Goal: Task Accomplishment & Management: Complete application form

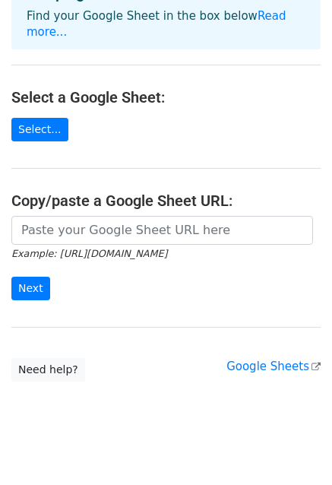
scroll to position [46, 0]
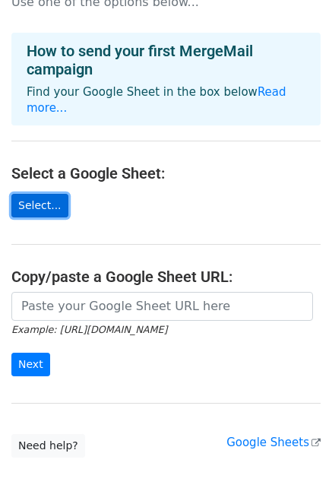
click at [42, 194] on link "Select..." at bounding box center [39, 206] width 57 height 24
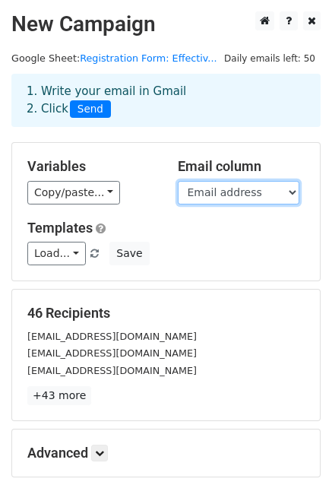
click at [196, 197] on select "Timestamp Email address Full Name (as per IC) UTAR email address (for non-UTAR …" at bounding box center [239, 193] width 122 height 24
select select "UTAR email address (for non-UTAR participants, please provide your personal ema…"
click at [178, 181] on select "Timestamp Email address Full Name (as per IC) UTAR email address (for non-UTAR …" at bounding box center [239, 193] width 122 height 24
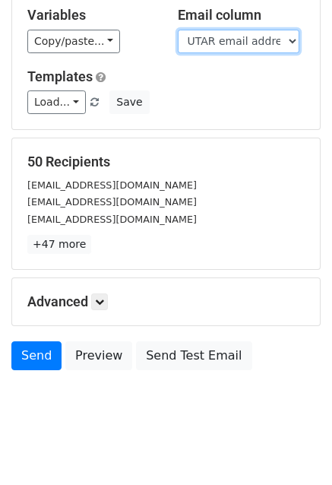
scroll to position [152, 0]
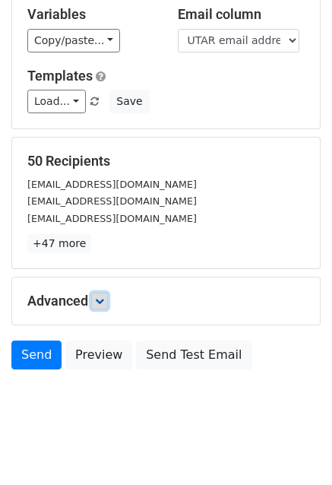
click at [102, 296] on icon at bounding box center [99, 300] width 9 height 9
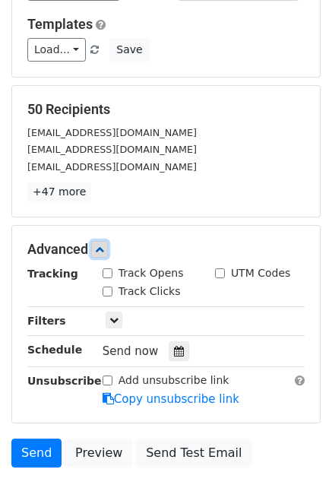
scroll to position [228, 0]
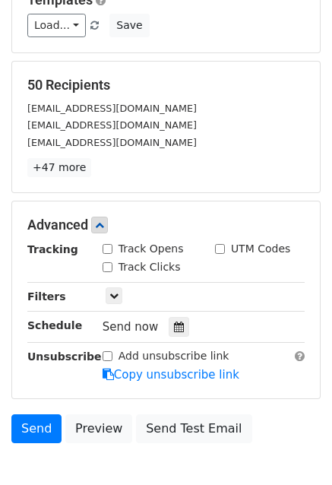
click at [106, 265] on input "Track Clicks" at bounding box center [108, 267] width 10 height 10
checkbox input "false"
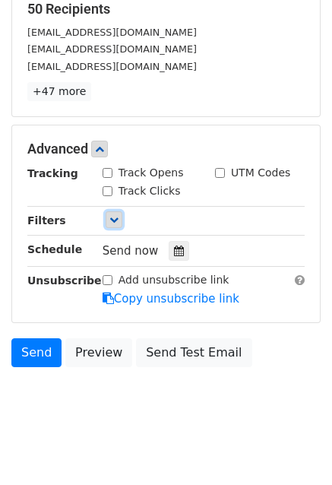
click at [109, 218] on icon at bounding box center [113, 219] width 9 height 9
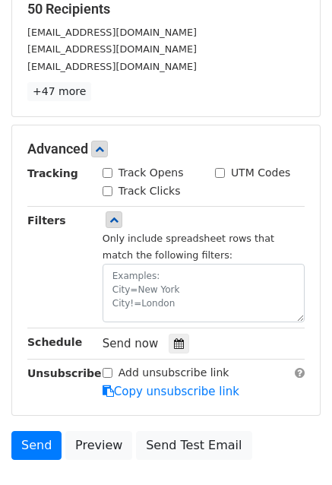
click at [115, 171] on div "Track Opens" at bounding box center [143, 173] width 81 height 16
click at [107, 172] on input "Track Opens" at bounding box center [108, 173] width 10 height 10
checkbox input "true"
click at [109, 189] on input "Track Clicks" at bounding box center [108, 191] width 10 height 10
checkbox input "true"
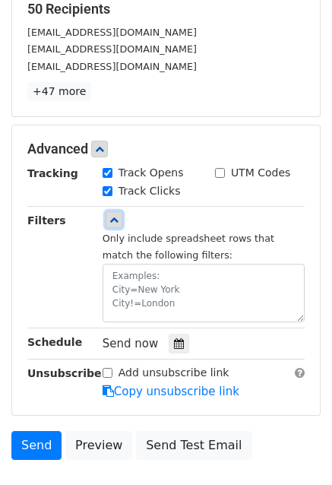
click at [107, 216] on link at bounding box center [114, 219] width 17 height 17
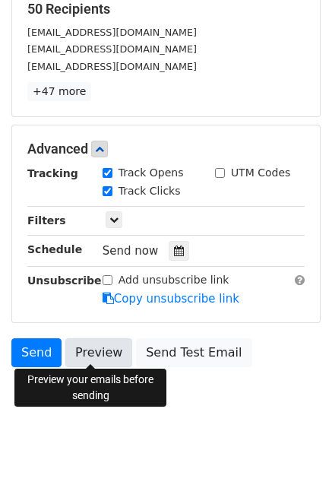
click at [111, 344] on link "Preview" at bounding box center [98, 352] width 67 height 29
click at [105, 344] on link "Preview" at bounding box center [98, 352] width 67 height 29
click at [93, 351] on link "Preview" at bounding box center [98, 352] width 67 height 29
click at [79, 338] on link "Preview" at bounding box center [98, 352] width 67 height 29
click at [86, 345] on link "Preview" at bounding box center [98, 352] width 67 height 29
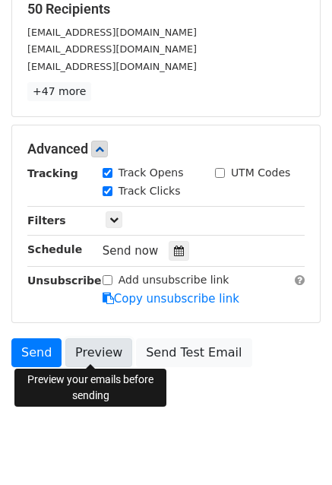
click at [91, 343] on link "Preview" at bounding box center [98, 352] width 67 height 29
click at [97, 360] on link "Preview" at bounding box center [98, 352] width 67 height 29
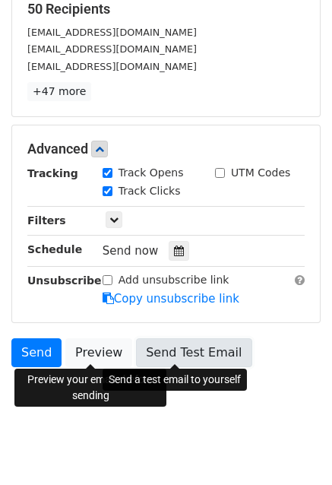
click at [180, 357] on link "Send Test Email" at bounding box center [193, 352] width 115 height 29
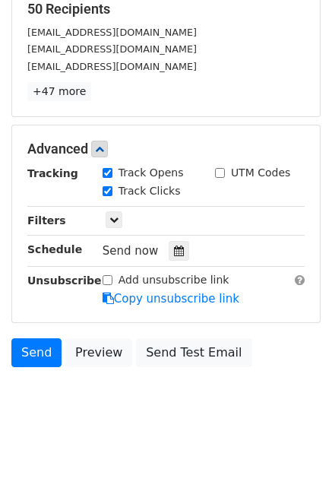
scroll to position [0, 0]
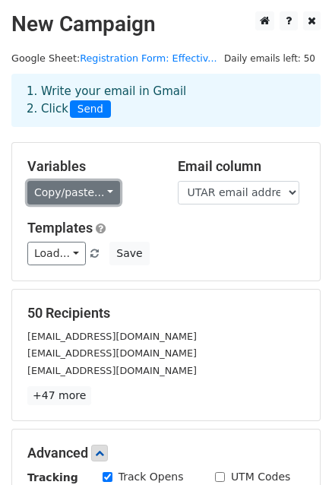
click at [78, 191] on link "Copy/paste..." at bounding box center [73, 193] width 93 height 24
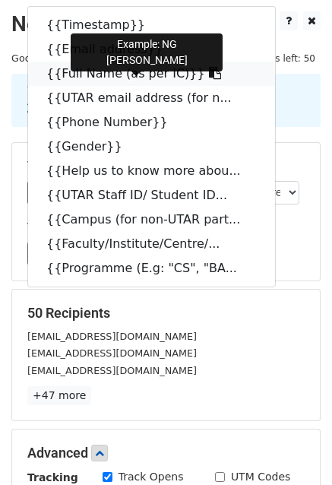
click at [91, 74] on link "{{Full Name (as per IC)}}" at bounding box center [151, 74] width 247 height 24
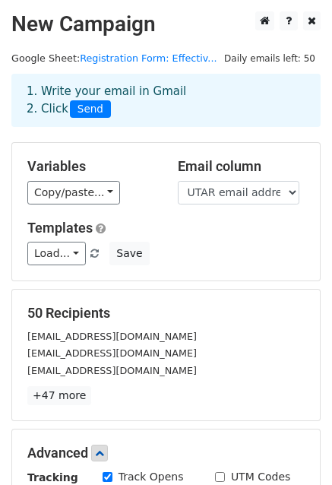
click at [297, 58] on span "Daily emails left: 50" at bounding box center [270, 58] width 102 height 17
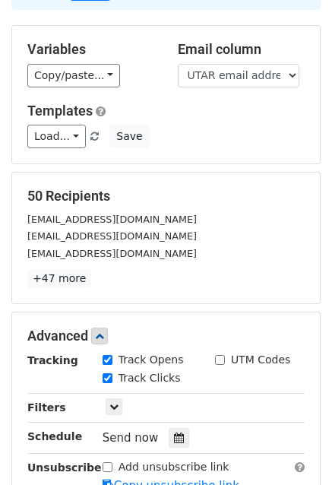
scroll to position [311, 0]
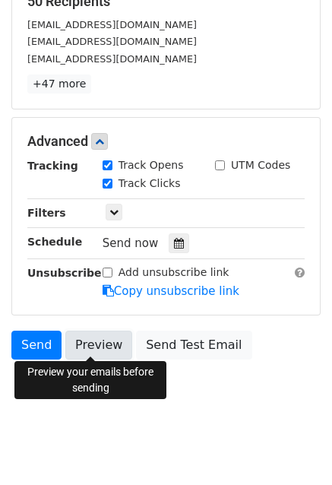
click at [97, 349] on link "Preview" at bounding box center [98, 344] width 67 height 29
click at [90, 353] on link "Preview" at bounding box center [98, 344] width 67 height 29
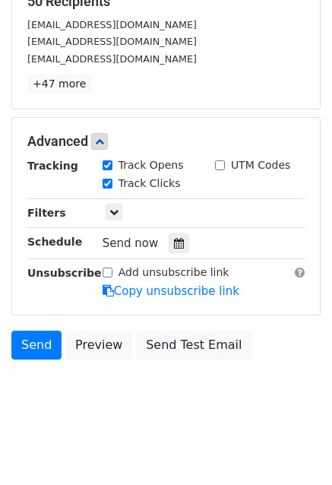
click at [178, 418] on body "New Campaign Daily emails left: 50 Google Sheet: Registration Form: Effectiv...…" at bounding box center [166, 64] width 332 height 728
click at [106, 270] on input "Add unsubscribe link" at bounding box center [108, 272] width 10 height 10
click at [109, 270] on input "Add unsubscribe link" at bounding box center [108, 272] width 10 height 10
checkbox input "false"
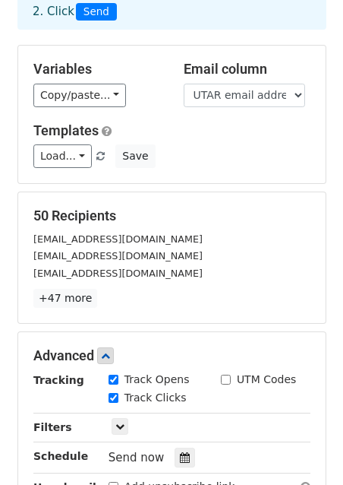
scroll to position [84, 0]
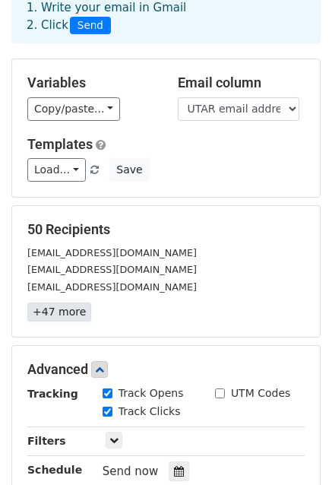
click at [59, 305] on link "+47 more" at bounding box center [59, 311] width 64 height 19
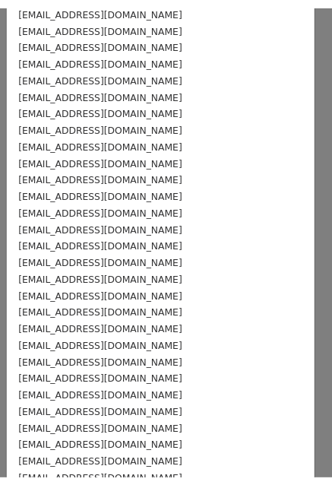
scroll to position [0, 0]
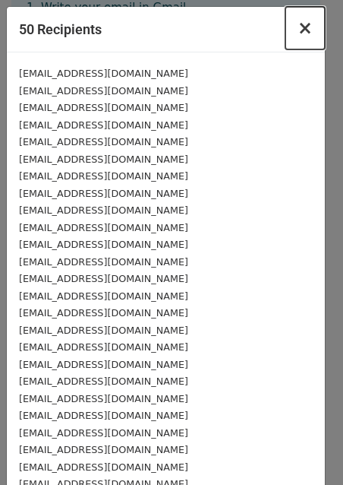
click at [298, 27] on span "×" at bounding box center [305, 27] width 15 height 21
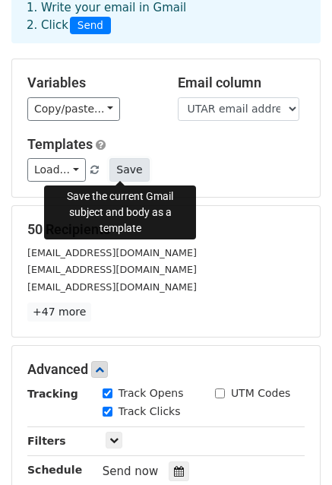
click at [118, 172] on button "Save" at bounding box center [128, 170] width 39 height 24
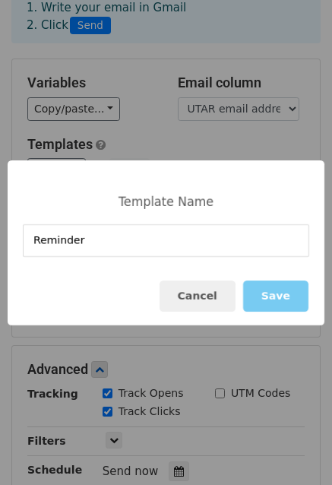
type input "Reminder"
click at [274, 297] on button "Save" at bounding box center [275, 295] width 65 height 31
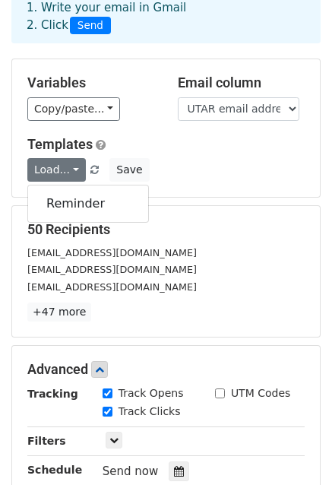
click at [201, 145] on h5 "Templates" at bounding box center [165, 144] width 277 height 17
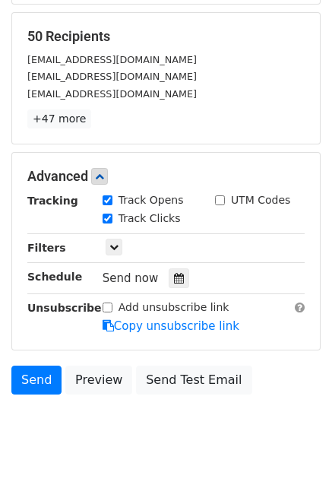
scroll to position [311, 0]
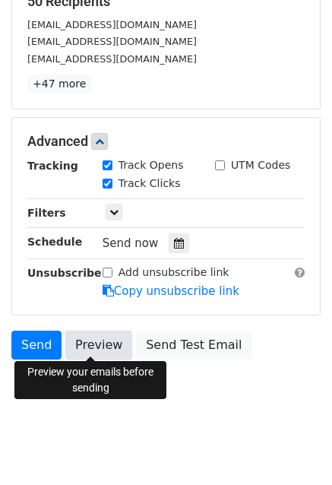
click at [95, 343] on link "Preview" at bounding box center [98, 344] width 67 height 29
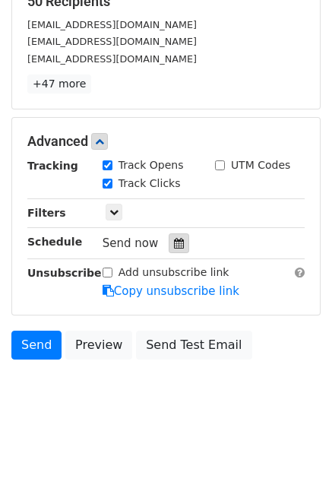
click at [174, 238] on icon at bounding box center [179, 243] width 10 height 11
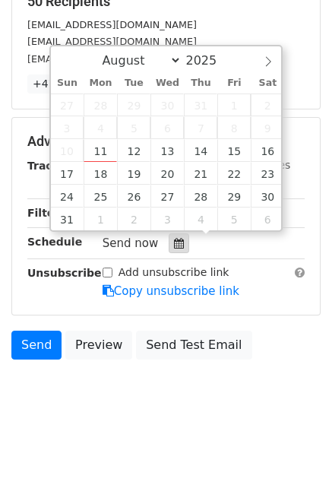
click at [174, 238] on icon at bounding box center [179, 243] width 10 height 11
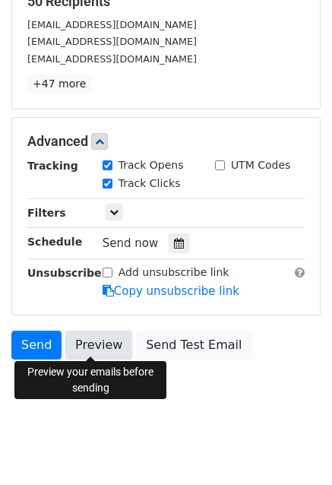
click at [101, 346] on link "Preview" at bounding box center [98, 344] width 67 height 29
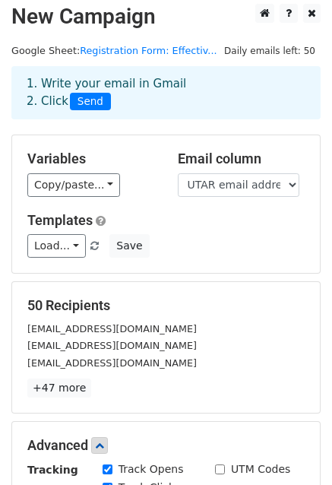
scroll to position [0, 0]
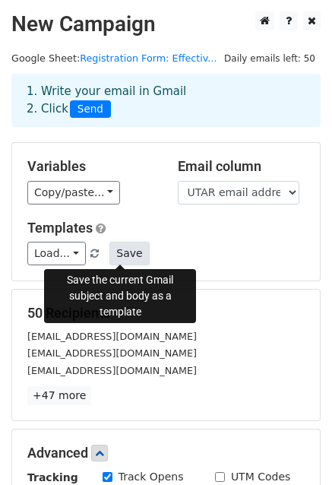
click at [112, 248] on button "Save" at bounding box center [128, 254] width 39 height 24
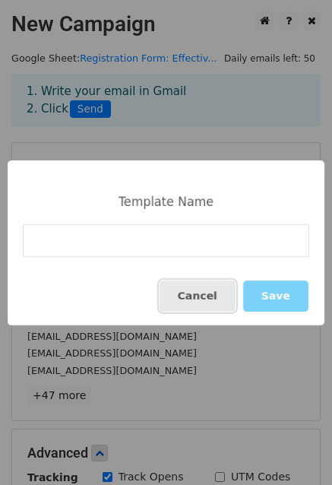
click at [207, 291] on button "Cancel" at bounding box center [197, 295] width 76 height 31
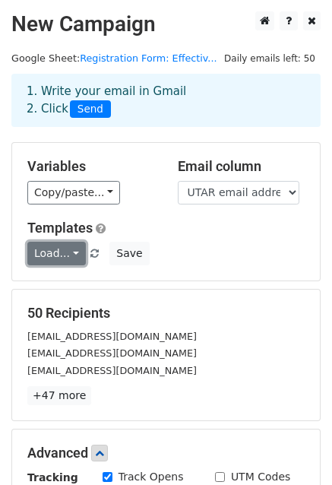
click at [70, 248] on link "Load..." at bounding box center [56, 254] width 58 height 24
click at [215, 248] on div "Load... Reminder Save" at bounding box center [166, 254] width 300 height 24
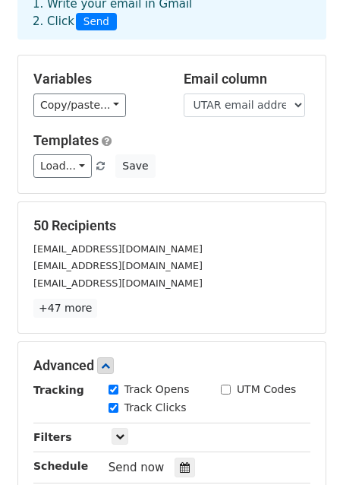
scroll to position [152, 0]
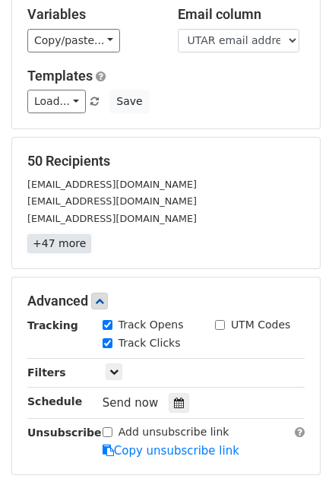
click at [71, 234] on link "+47 more" at bounding box center [59, 243] width 64 height 19
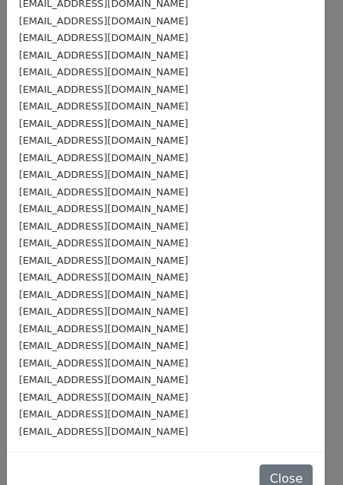
scroll to position [506, 0]
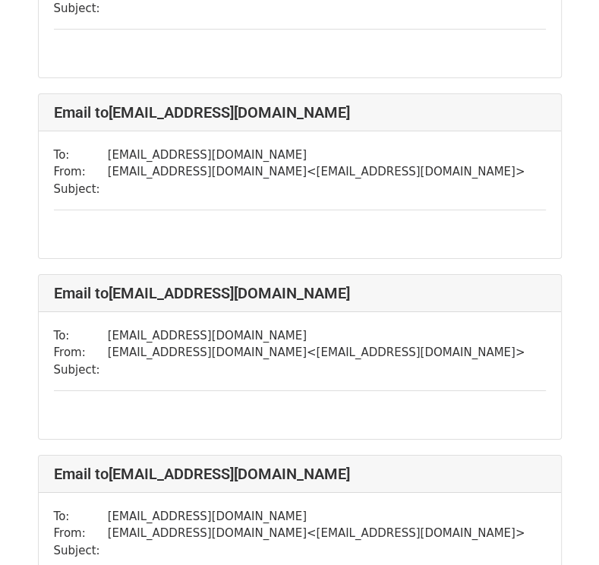
scroll to position [2810, 0]
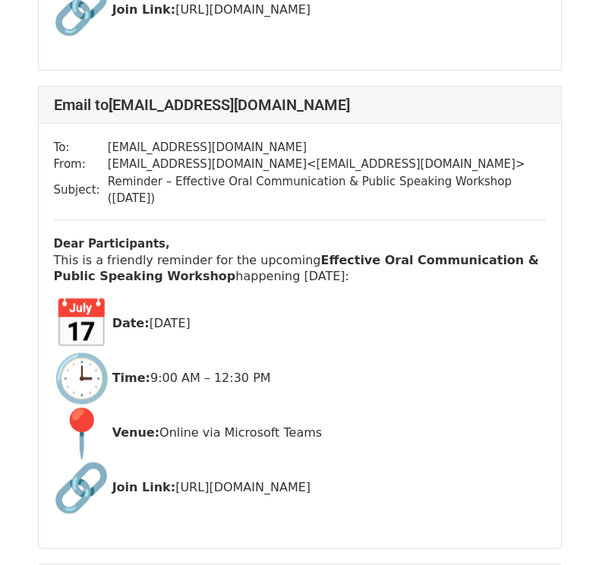
scroll to position [987, 0]
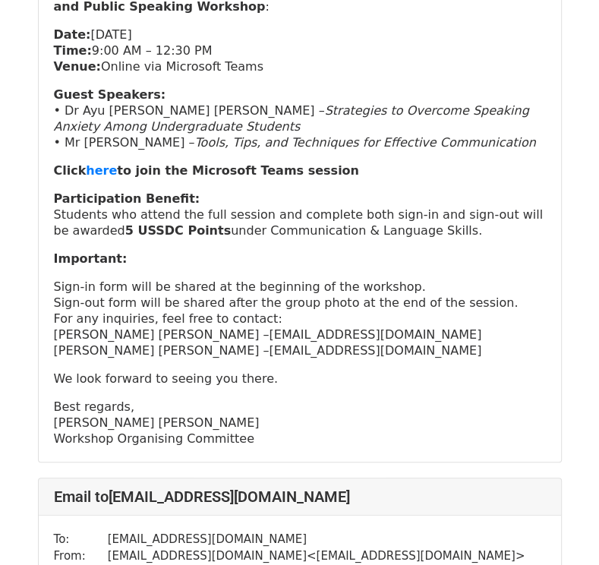
scroll to position [380, 0]
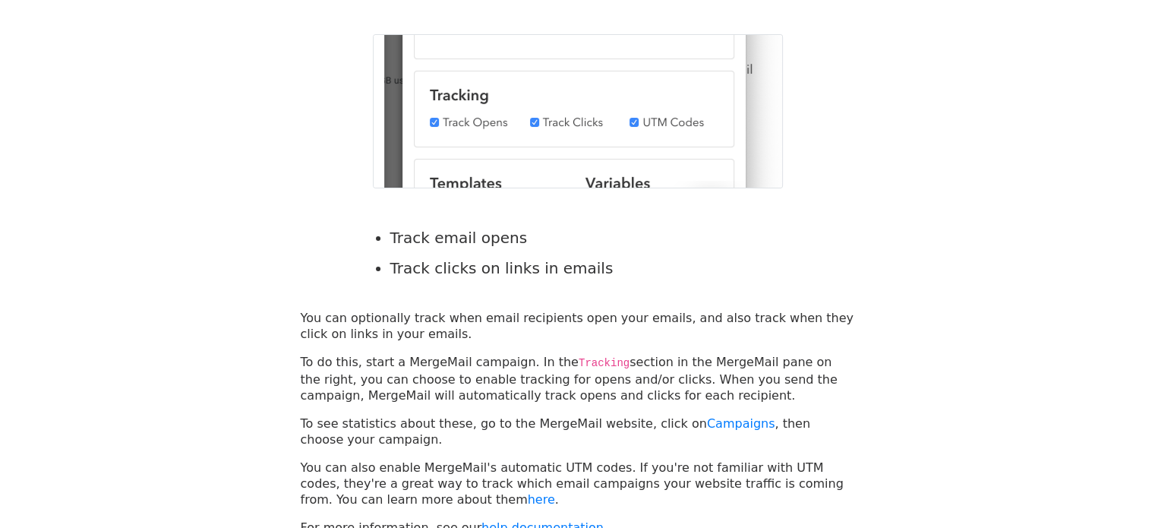
scroll to position [228, 0]
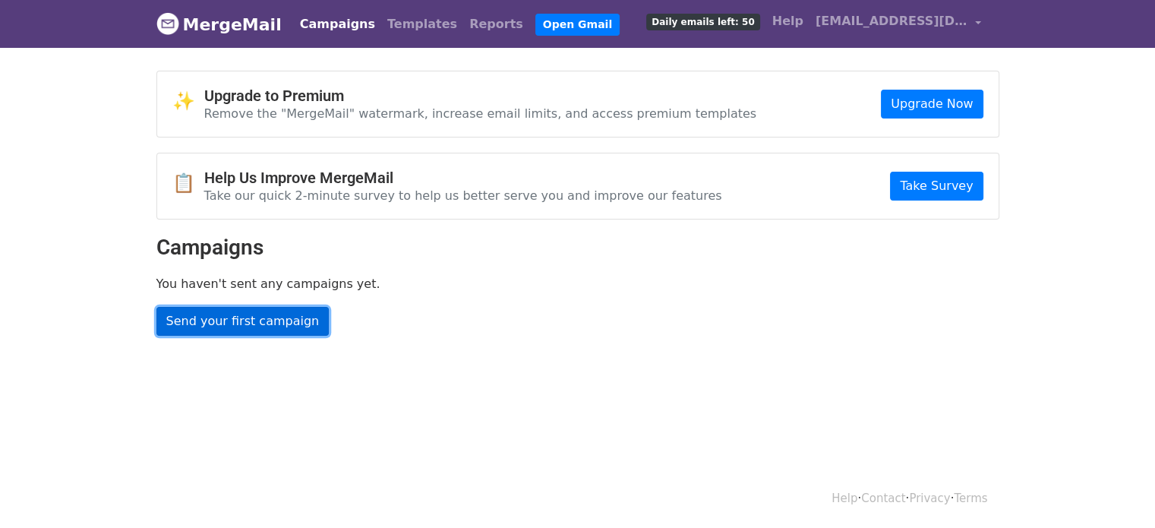
click at [260, 317] on link "Send your first campaign" at bounding box center [242, 321] width 173 height 29
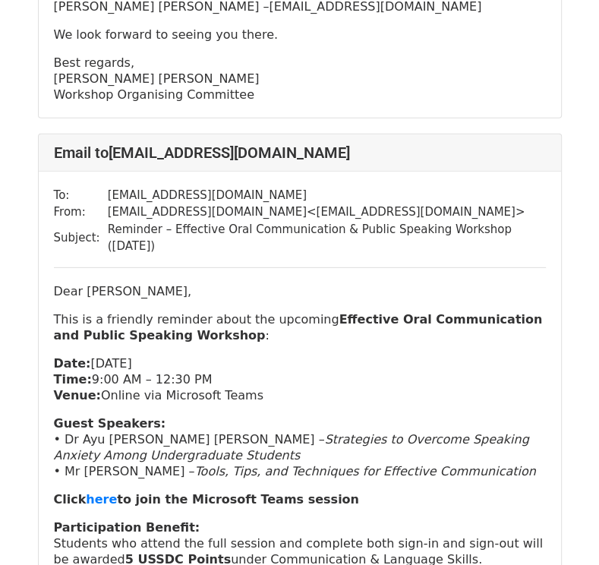
scroll to position [32423, 0]
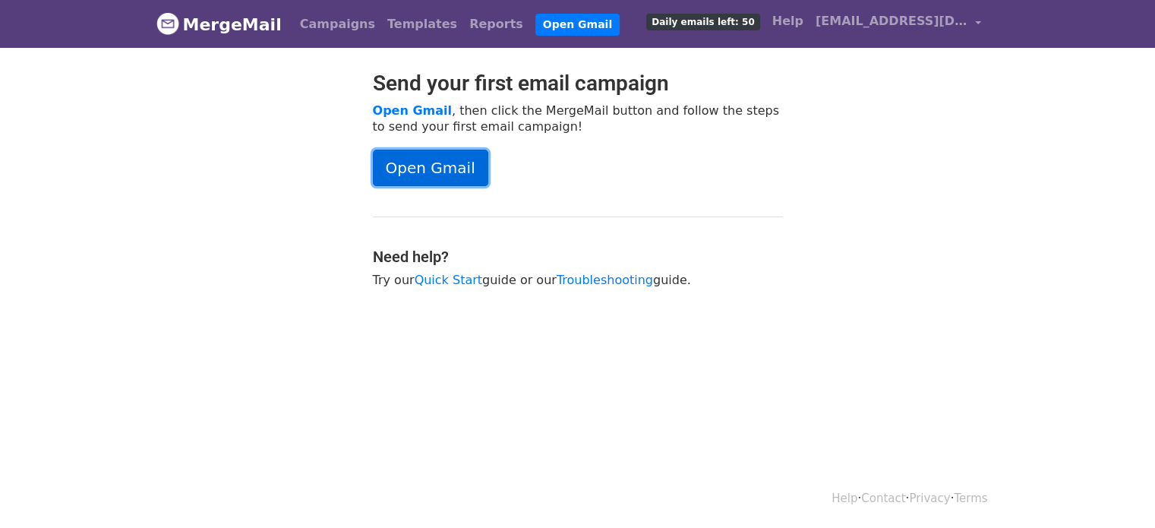
click at [453, 176] on link "Open Gmail" at bounding box center [430, 168] width 115 height 36
click at [322, 33] on link "Campaigns" at bounding box center [337, 24] width 87 height 30
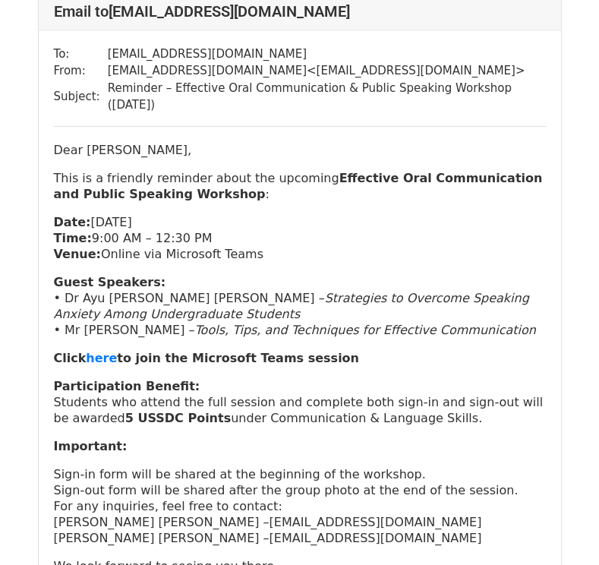
scroll to position [32423, 0]
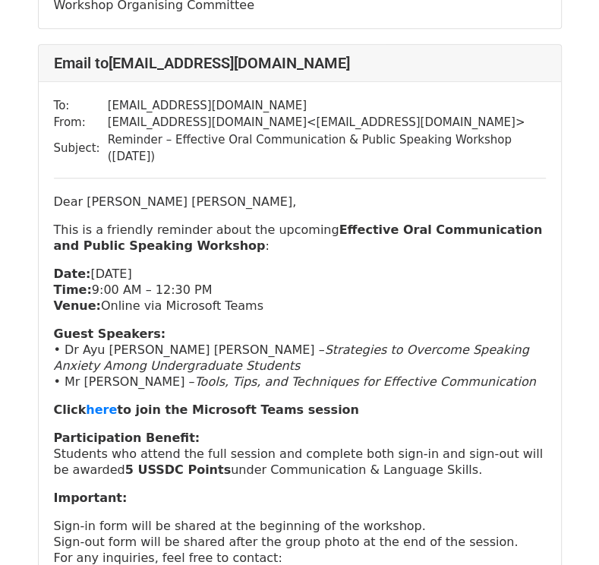
scroll to position [835, 0]
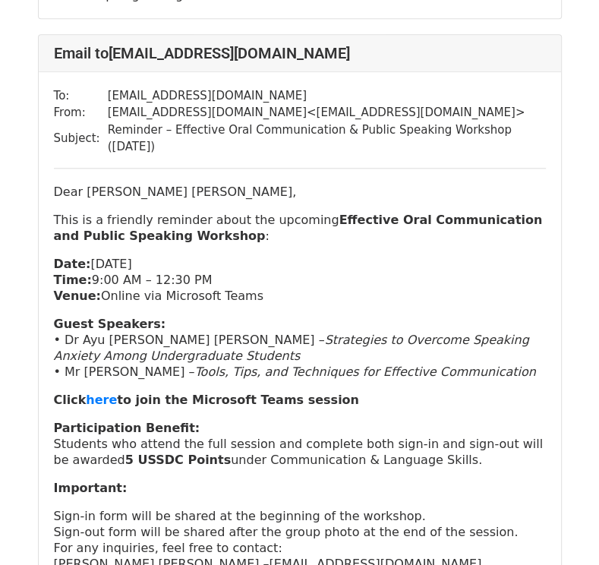
scroll to position [759, 0]
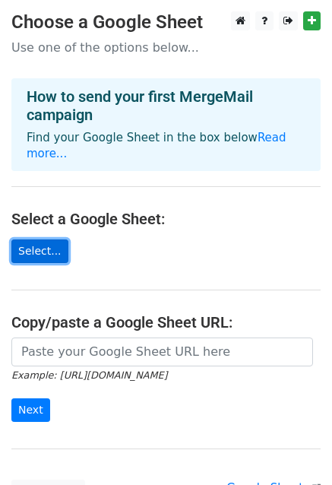
click at [39, 239] on link "Select..." at bounding box center [39, 251] width 57 height 24
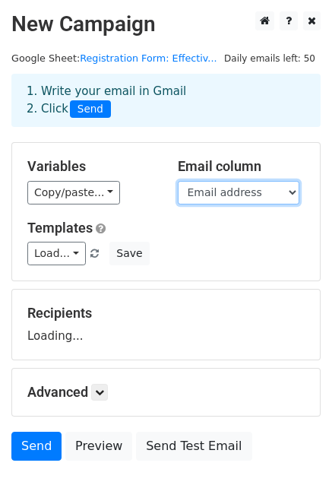
click at [249, 192] on select "Timestamp Email address Full Name (as per IC) UTAR email address (for non-UTAR …" at bounding box center [239, 193] width 122 height 24
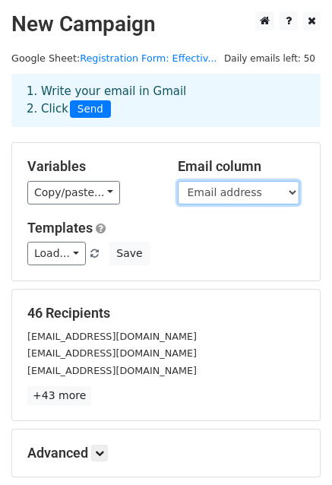
click at [225, 197] on select "Timestamp Email address Full Name (as per IC) UTAR email address (for non-UTAR …" at bounding box center [239, 193] width 122 height 24
select select "UTAR email address (for non-UTAR participants, please provide your personal ema…"
click at [178, 181] on select "Timestamp Email address Full Name (as per IC) UTAR email address (for non-UTAR …" at bounding box center [239, 193] width 122 height 24
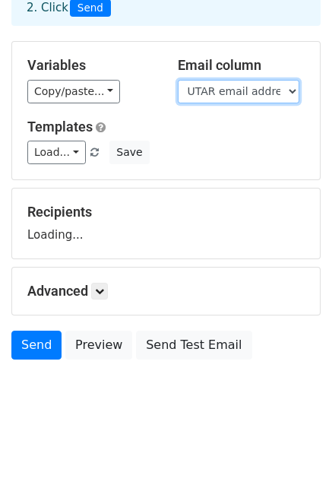
scroll to position [103, 0]
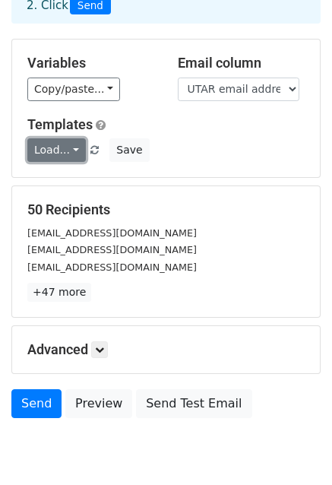
click at [66, 149] on link "Load..." at bounding box center [56, 150] width 58 height 24
click at [64, 184] on link "Reminder" at bounding box center [88, 184] width 120 height 24
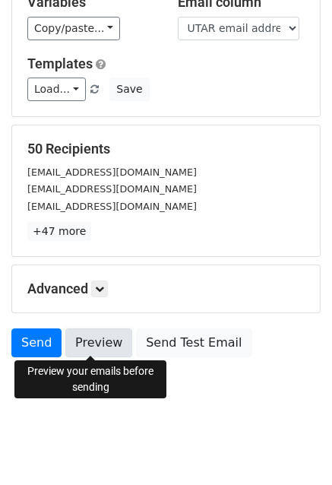
click at [90, 343] on link "Preview" at bounding box center [98, 342] width 67 height 29
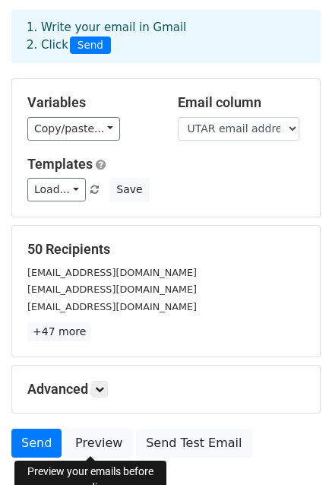
scroll to position [152, 0]
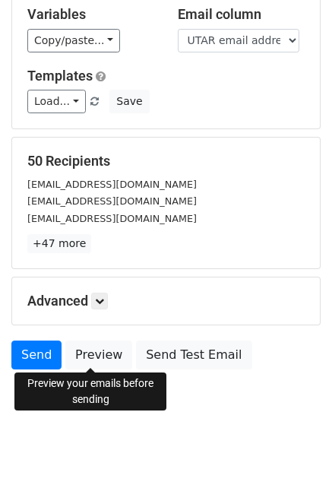
click at [90, 304] on h5 "Advanced" at bounding box center [165, 300] width 277 height 17
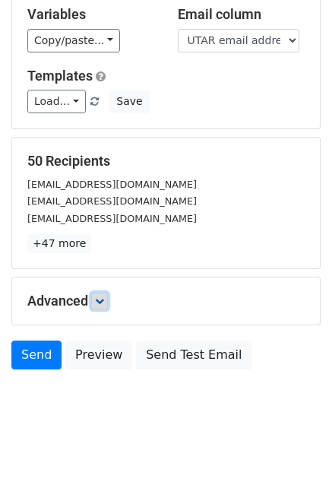
click at [100, 298] on icon at bounding box center [99, 300] width 9 height 9
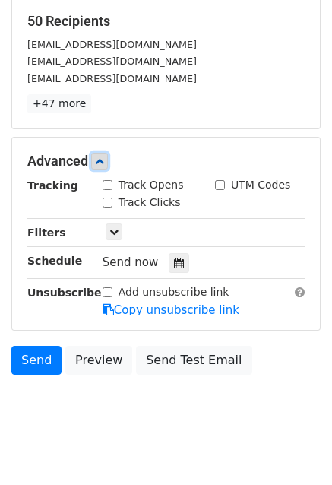
scroll to position [301, 0]
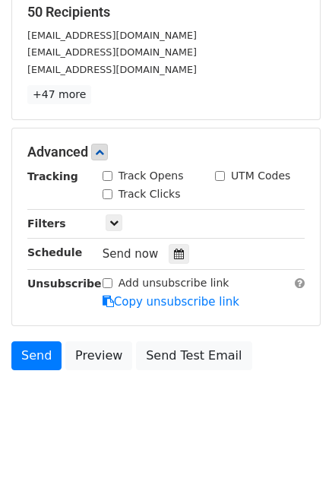
click at [109, 171] on input "Track Opens" at bounding box center [108, 176] width 10 height 10
checkbox input "true"
click at [105, 193] on input "Track Clicks" at bounding box center [108, 194] width 10 height 10
checkbox input "true"
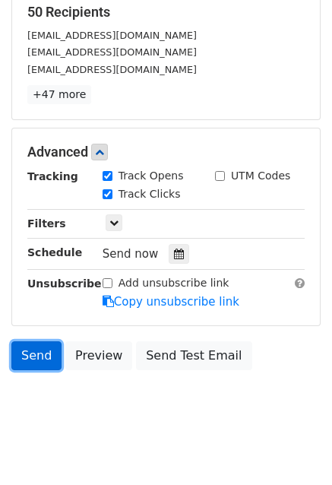
click at [43, 353] on link "Send" at bounding box center [36, 355] width 50 height 29
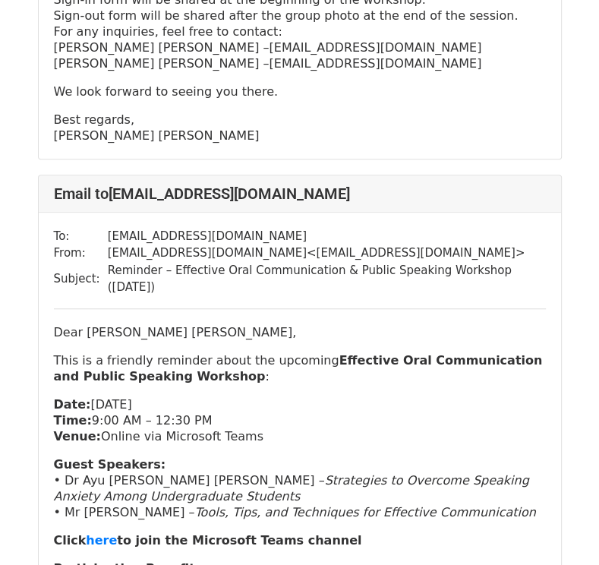
scroll to position [684, 0]
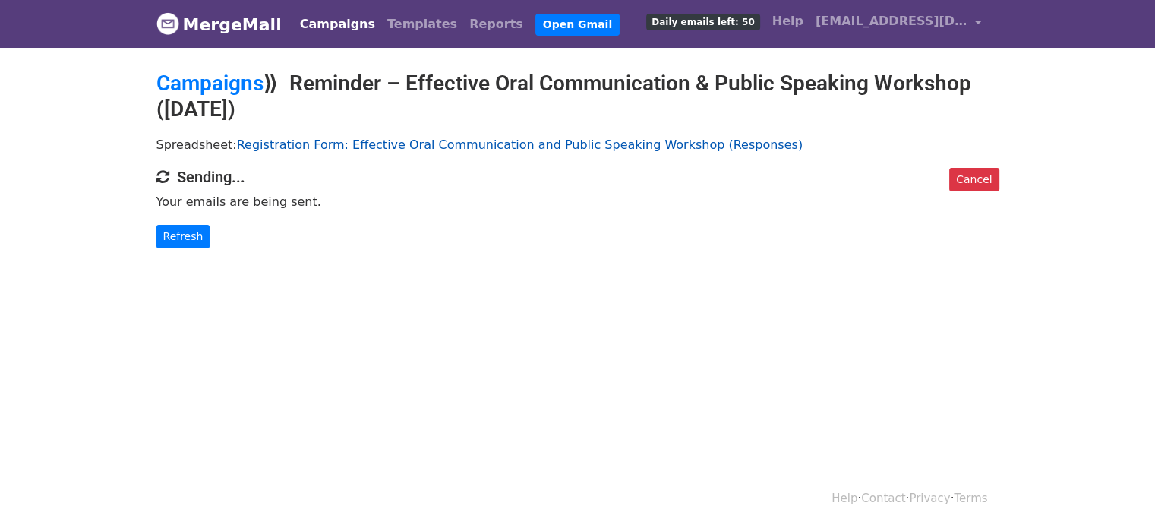
click at [369, 150] on link "Registration Form: Effective Oral Communication and Public Speaking Workshop (R…" at bounding box center [520, 144] width 566 height 14
click at [190, 242] on link "Refresh" at bounding box center [183, 237] width 54 height 24
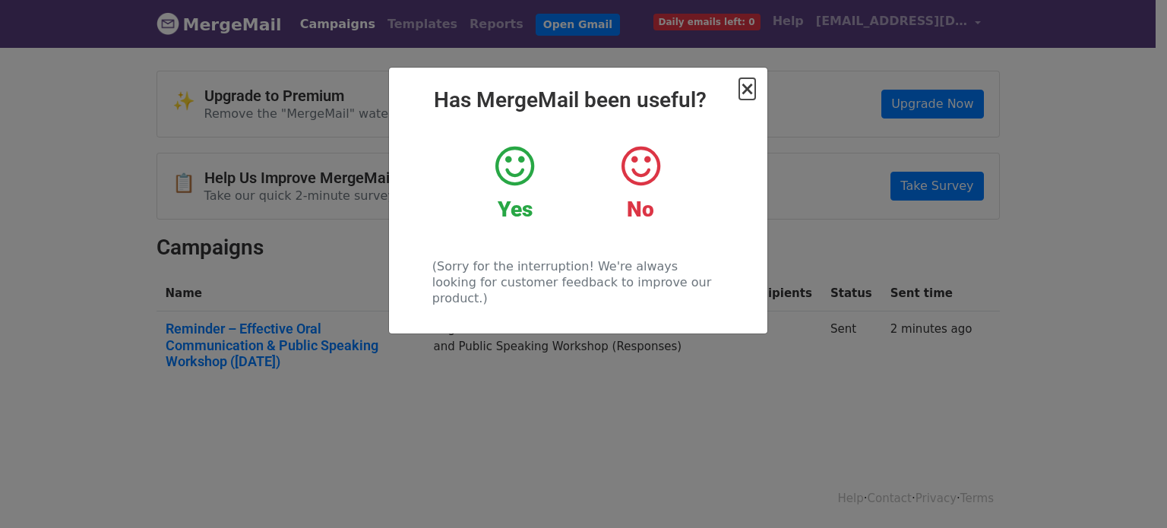
click at [748, 87] on span "×" at bounding box center [746, 88] width 15 height 21
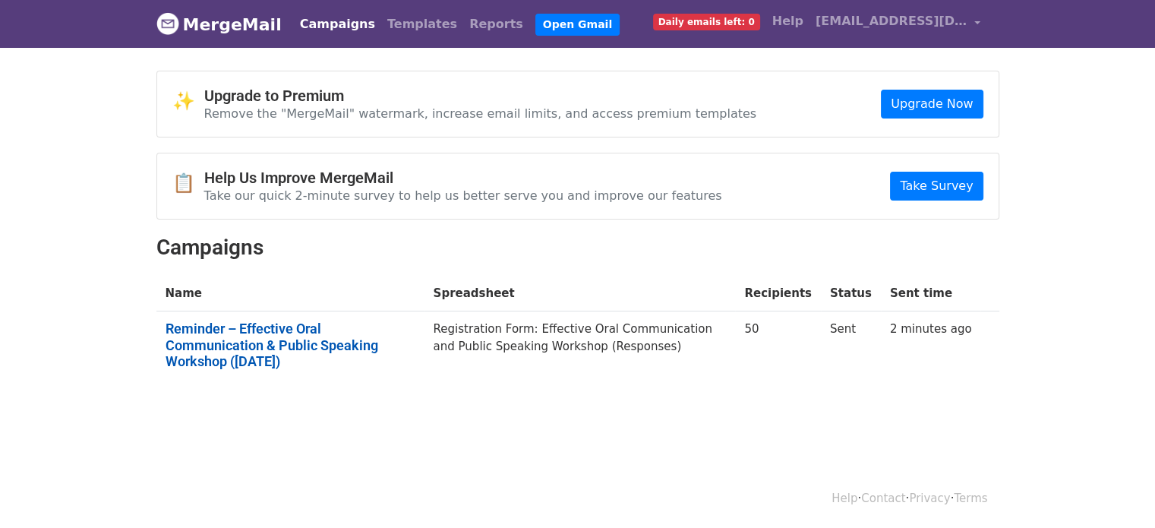
click at [340, 328] on link "Reminder – Effective Oral Communication & Public Speaking Workshop ([DATE])" at bounding box center [291, 344] width 250 height 49
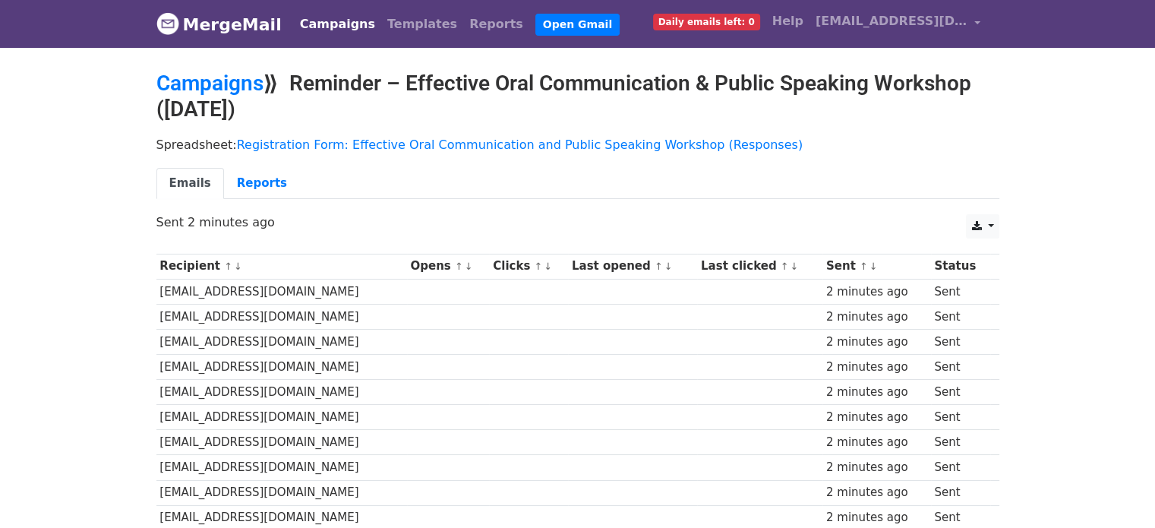
click at [752, 21] on span "Daily emails left: 0" at bounding box center [706, 22] width 107 height 17
click at [254, 193] on link "Reports" at bounding box center [262, 183] width 76 height 31
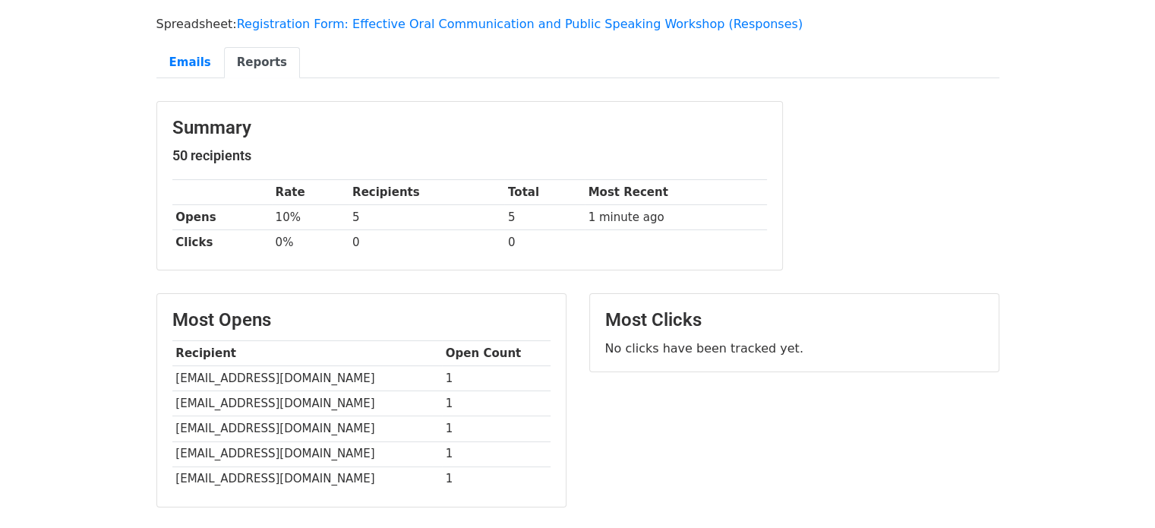
scroll to position [33, 0]
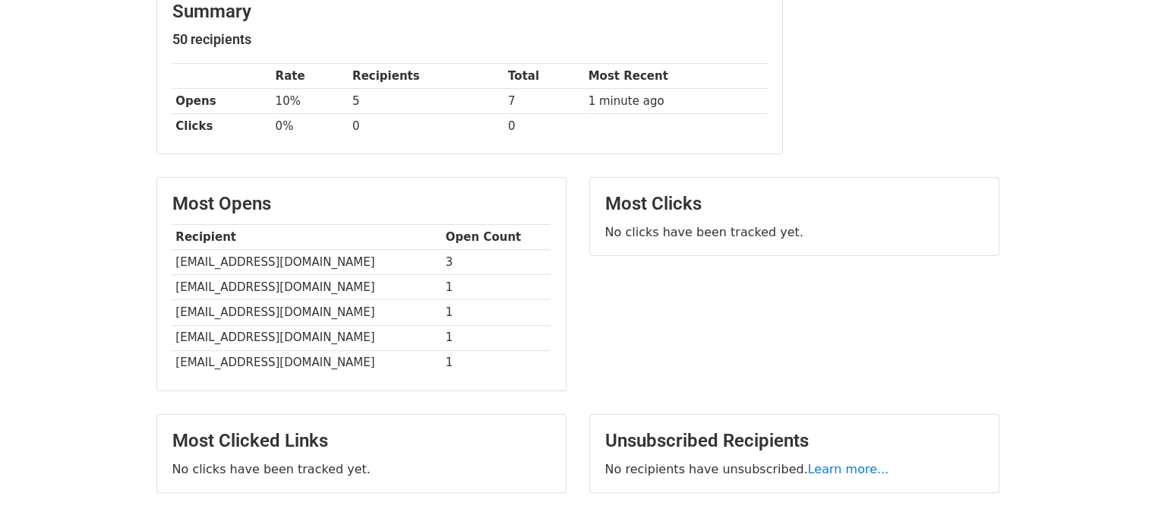
scroll to position [260, 0]
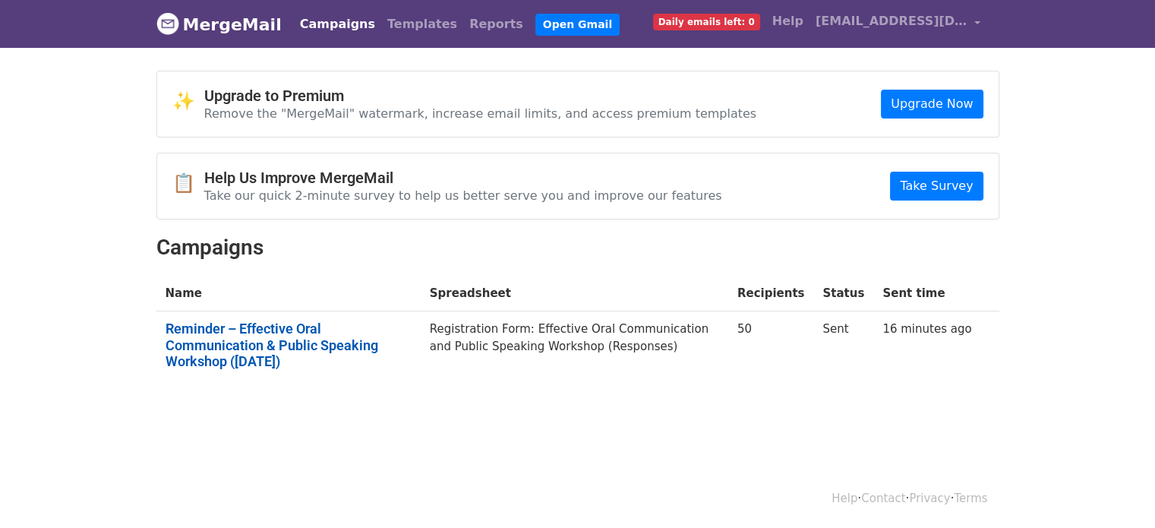
click link "Reminder – Effective Oral Communication & Public Speaking Workshop (12 Aug 2025)"
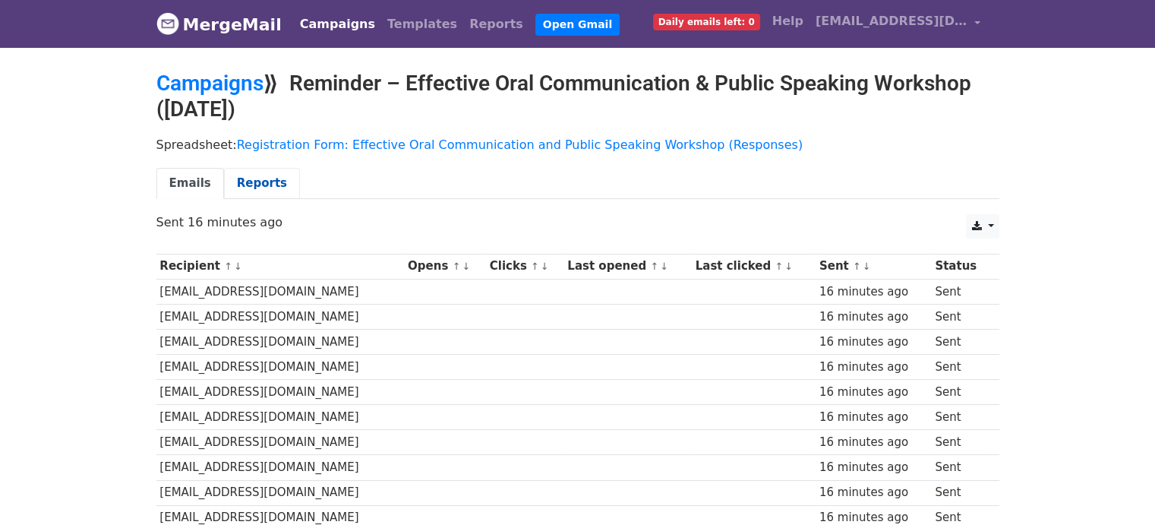
click at [249, 184] on link "Reports" at bounding box center [262, 183] width 76 height 31
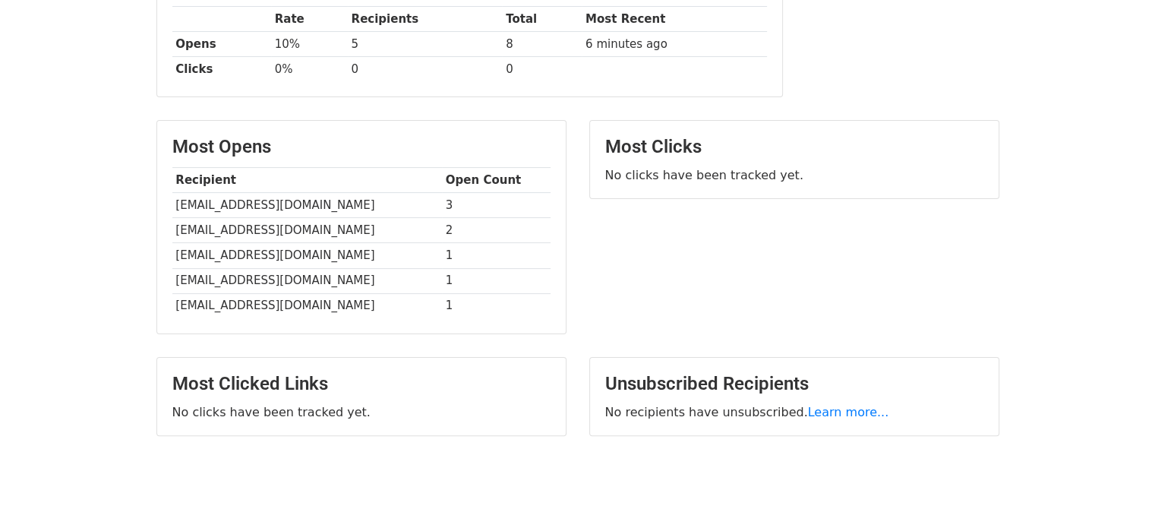
scroll to position [304, 0]
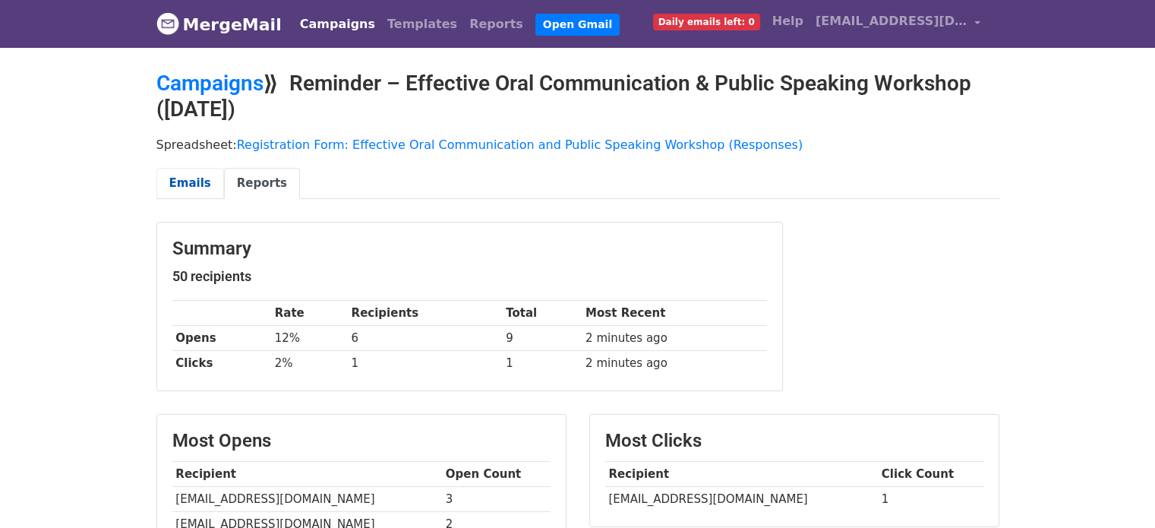
click at [180, 178] on link "Emails" at bounding box center [190, 183] width 68 height 31
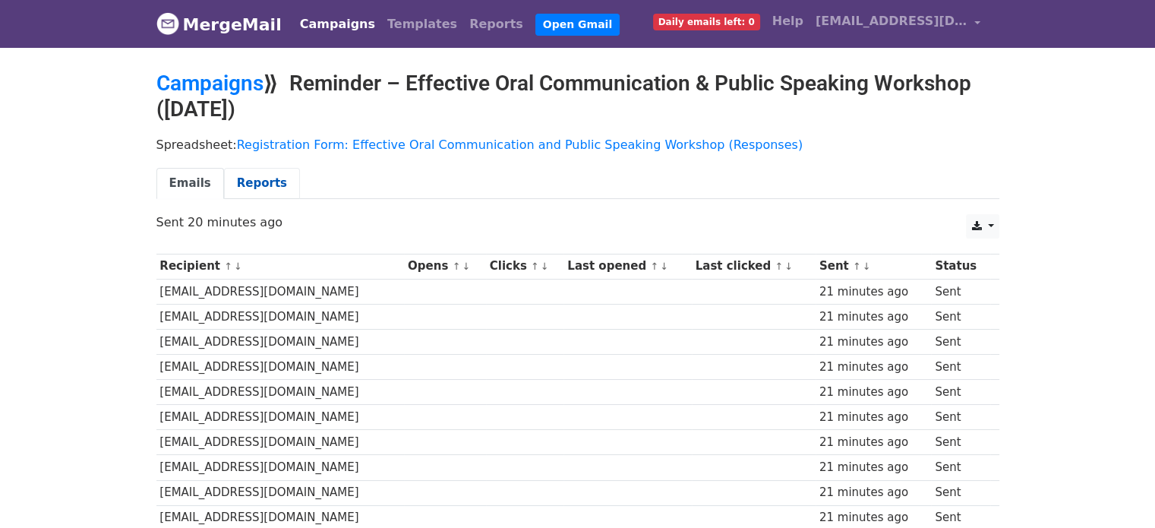
click at [246, 177] on link "Reports" at bounding box center [262, 183] width 76 height 31
